Goal: Task Accomplishment & Management: Manage account settings

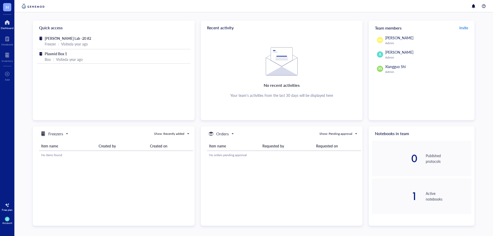
click at [465, 28] on span "Invite" at bounding box center [463, 27] width 9 height 5
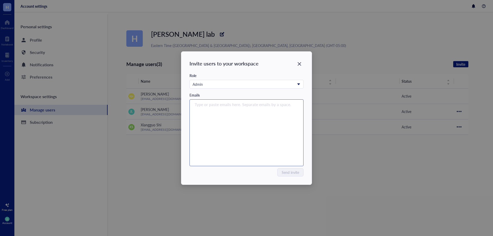
click at [243, 104] on input "search" at bounding box center [245, 104] width 101 height 6
type input "[EMAIL_ADDRESS][DOMAIN_NAME]"
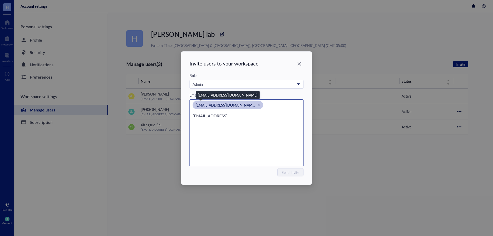
type input "[EMAIL_ADDRESS][DOMAIN_NAME]"
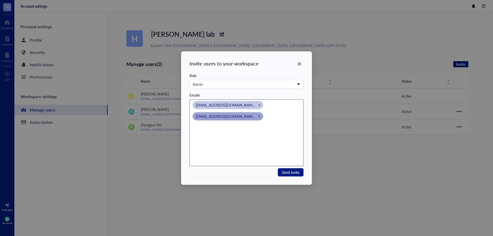
click at [258, 117] on icon "Close" at bounding box center [259, 116] width 2 height 2
type input "[EMAIL_ADDRESS][DOMAIN_NAME]"
click at [288, 173] on span "Send invite" at bounding box center [290, 172] width 17 height 6
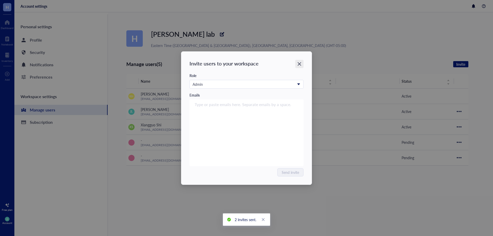
click at [302, 62] on icon "Close" at bounding box center [299, 63] width 5 height 5
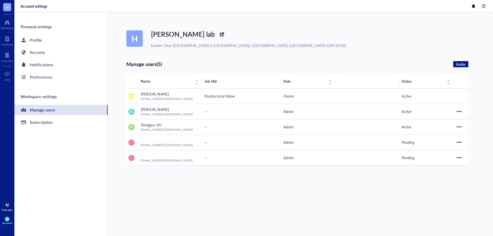
click at [7, 9] on span "H" at bounding box center [7, 7] width 3 height 6
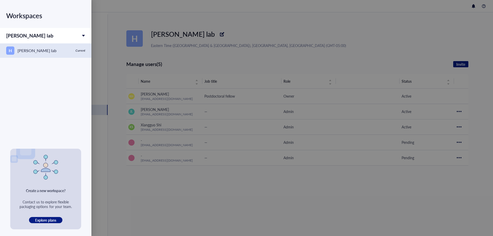
click at [80, 52] on div "Current" at bounding box center [80, 51] width 10 height 4
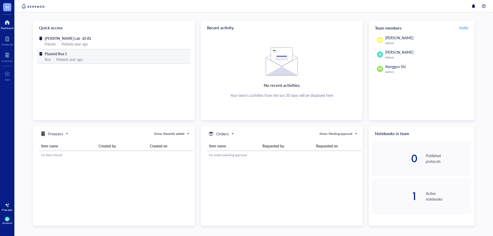
click at [61, 58] on div "Visited a year ago" at bounding box center [69, 59] width 27 height 6
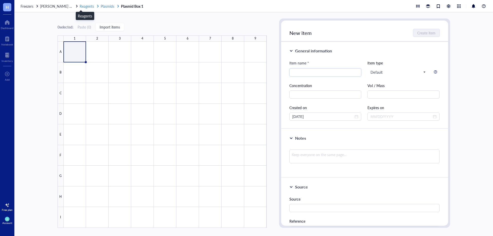
click at [82, 6] on span "Reagents" at bounding box center [87, 6] width 14 height 5
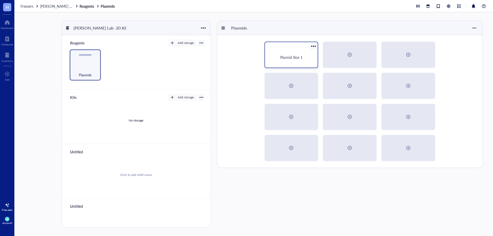
click at [294, 51] on div "Plasmid Box 1" at bounding box center [291, 57] width 49 height 16
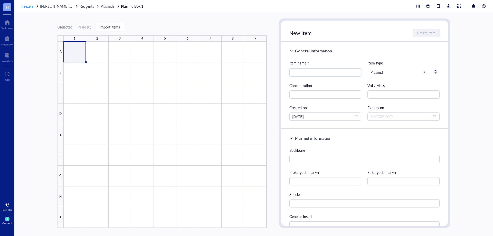
click at [24, 5] on span "Freezers" at bounding box center [27, 6] width 13 height 5
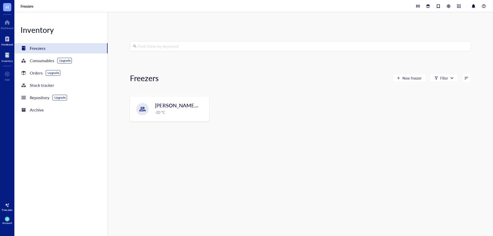
click at [3, 35] on div at bounding box center [7, 39] width 12 height 8
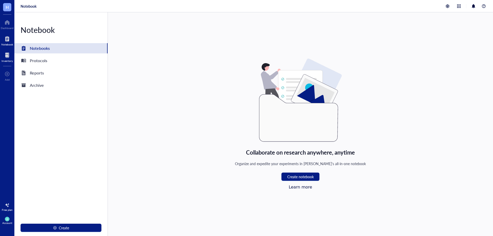
click at [7, 62] on div "Inventory" at bounding box center [7, 60] width 11 height 3
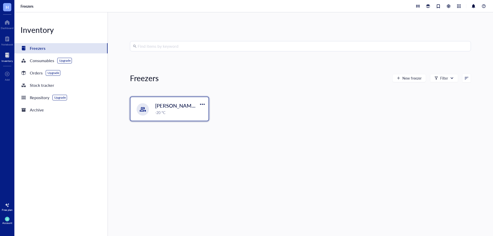
click at [172, 113] on div "-20 °C" at bounding box center [180, 113] width 50 height 6
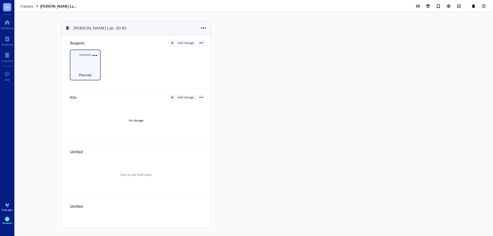
click at [84, 65] on div "Plasmids" at bounding box center [85, 65] width 31 height 31
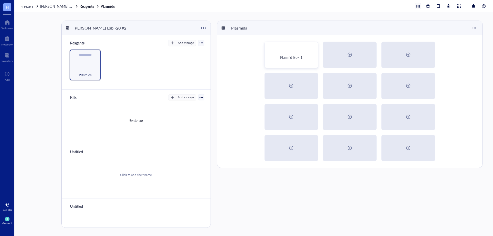
click at [419, 6] on div at bounding box center [418, 6] width 6 height 6
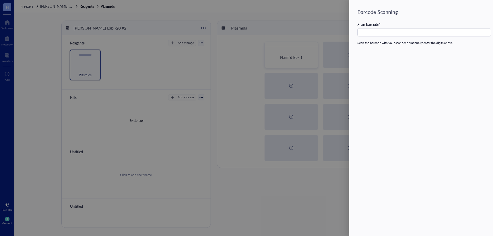
click at [306, 19] on div at bounding box center [246, 118] width 493 height 236
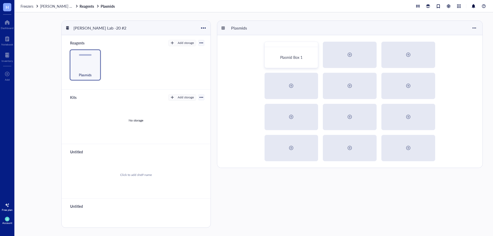
click at [10, 8] on span "H" at bounding box center [7, 7] width 8 height 8
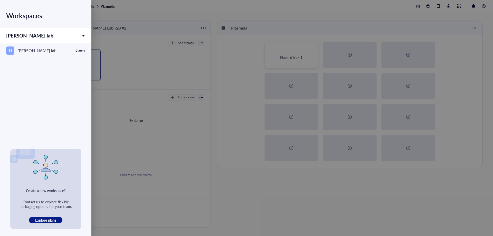
click at [137, 17] on div at bounding box center [246, 118] width 493 height 236
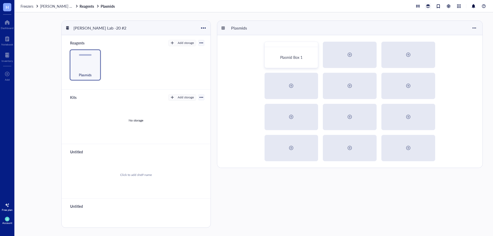
click at [430, 7] on div at bounding box center [428, 6] width 6 height 6
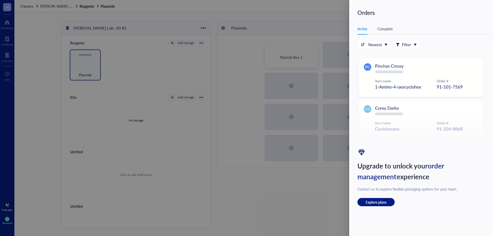
click at [332, 23] on div at bounding box center [246, 118] width 493 height 236
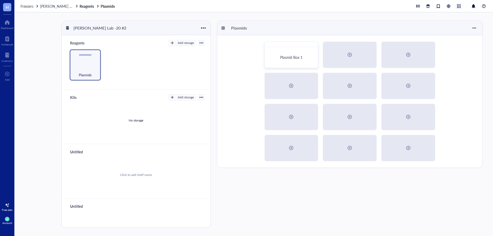
click at [459, 8] on div at bounding box center [459, 6] width 6 height 6
click at [438, 15] on link "Freezers" at bounding box center [437, 14] width 41 height 7
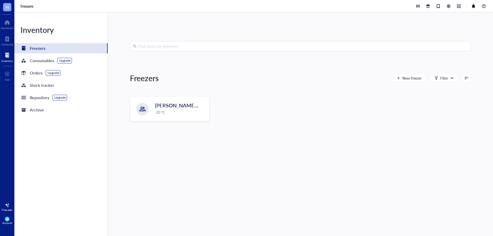
click at [459, 6] on div at bounding box center [459, 6] width 6 height 6
click at [441, 55] on link "Archive" at bounding box center [437, 55] width 41 height 7
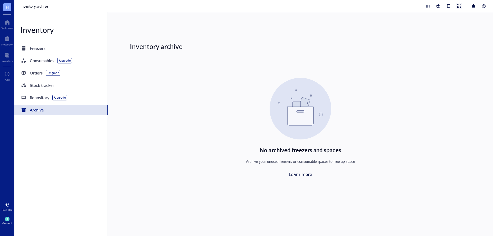
click at [458, 8] on div at bounding box center [459, 6] width 6 height 6
click at [438, 47] on link "Repository" at bounding box center [437, 47] width 41 height 7
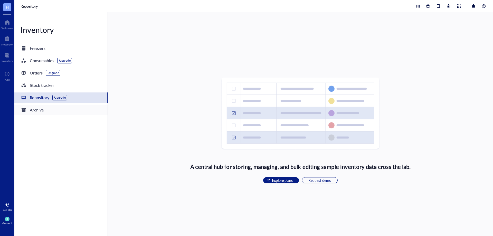
click at [35, 111] on div "Archive" at bounding box center [37, 109] width 14 height 7
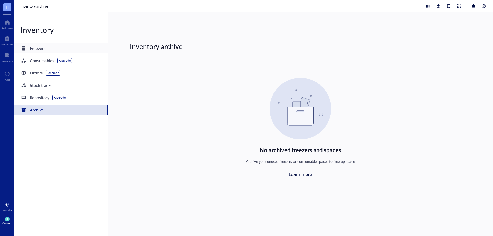
click at [36, 44] on div "Freezers" at bounding box center [60, 48] width 93 height 10
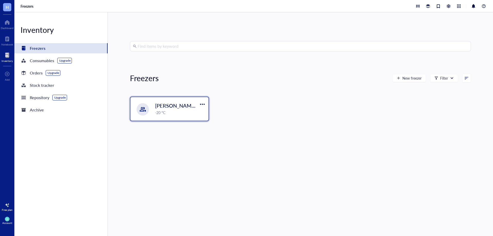
click at [159, 113] on div "-20 °C" at bounding box center [180, 113] width 50 height 6
